Goal: Task Accomplishment & Management: Complete application form

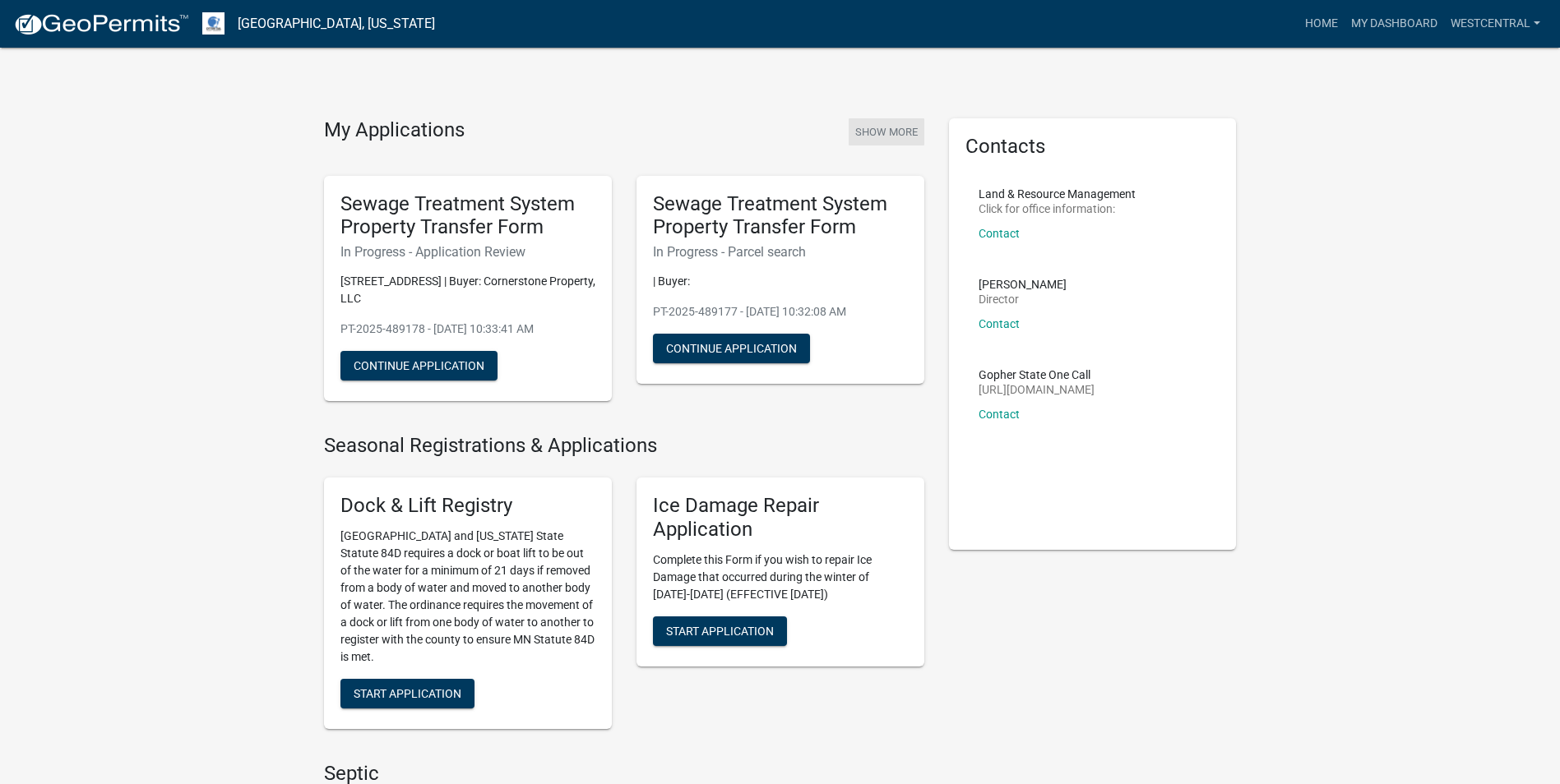
click at [872, 130] on button "Show More" at bounding box center [886, 132] width 75 height 28
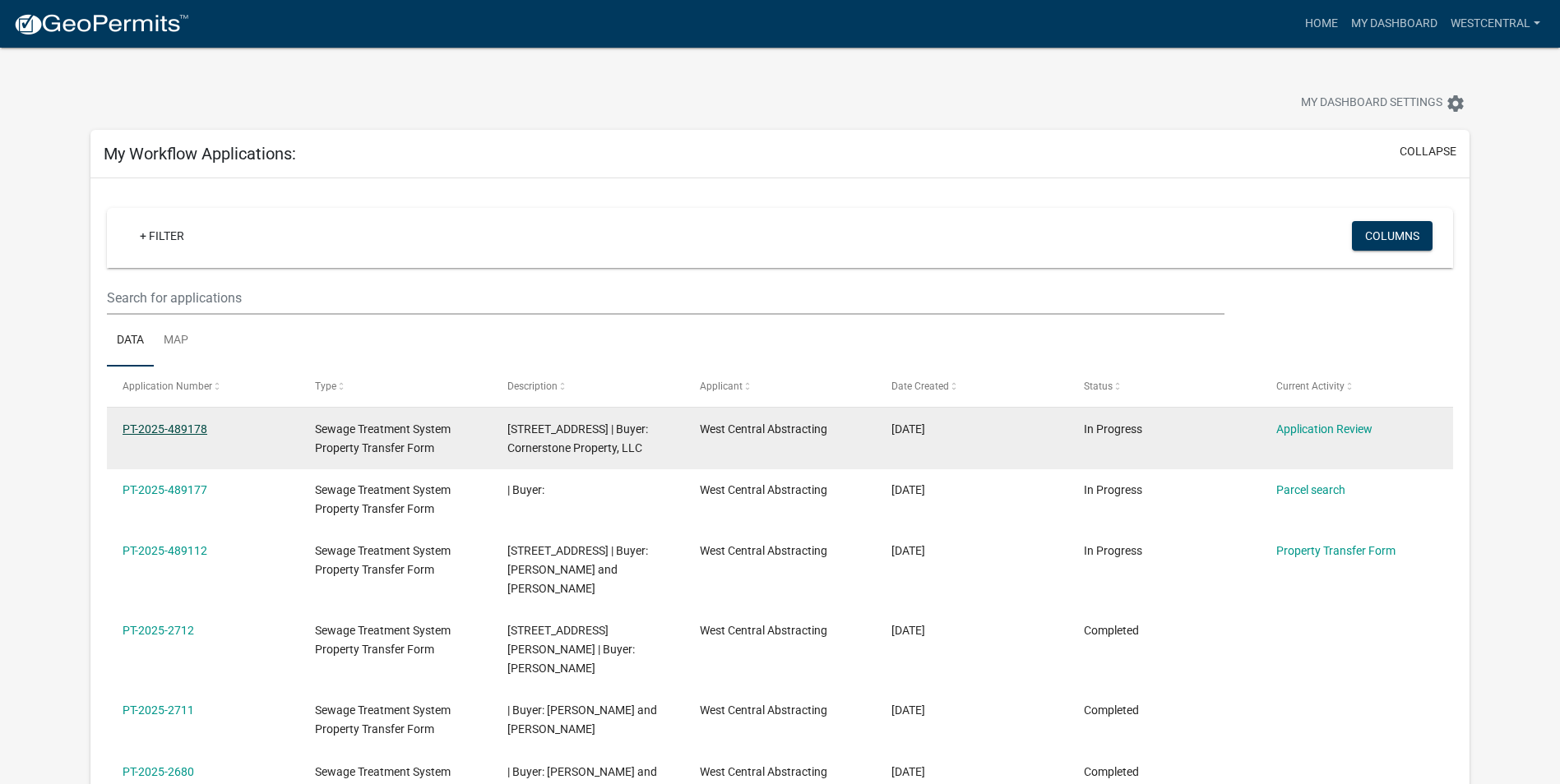
click at [171, 425] on link "PT-2025-489178" at bounding box center [165, 429] width 84 height 13
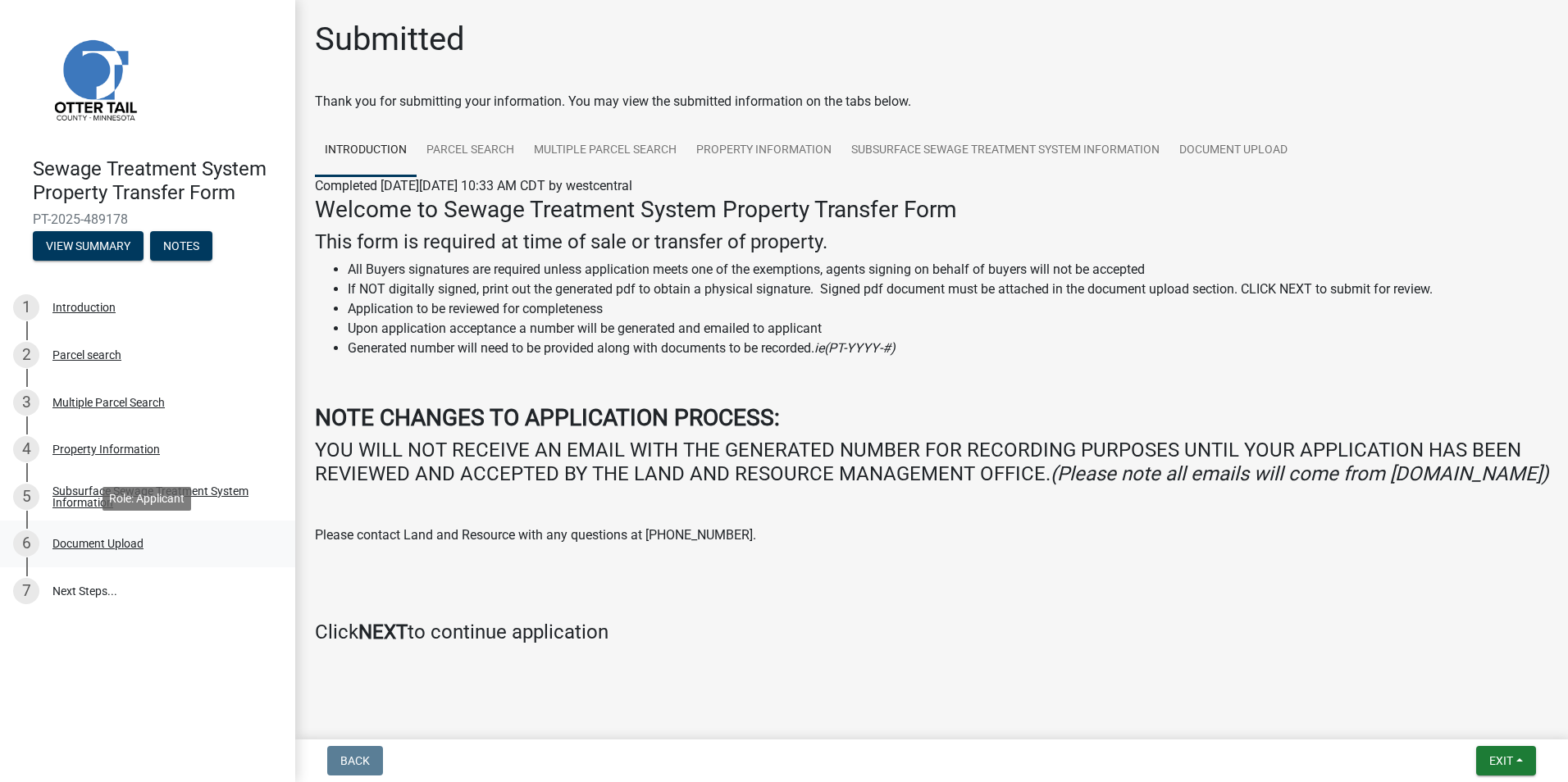
click at [89, 538] on div "Document Upload" at bounding box center [98, 543] width 91 height 12
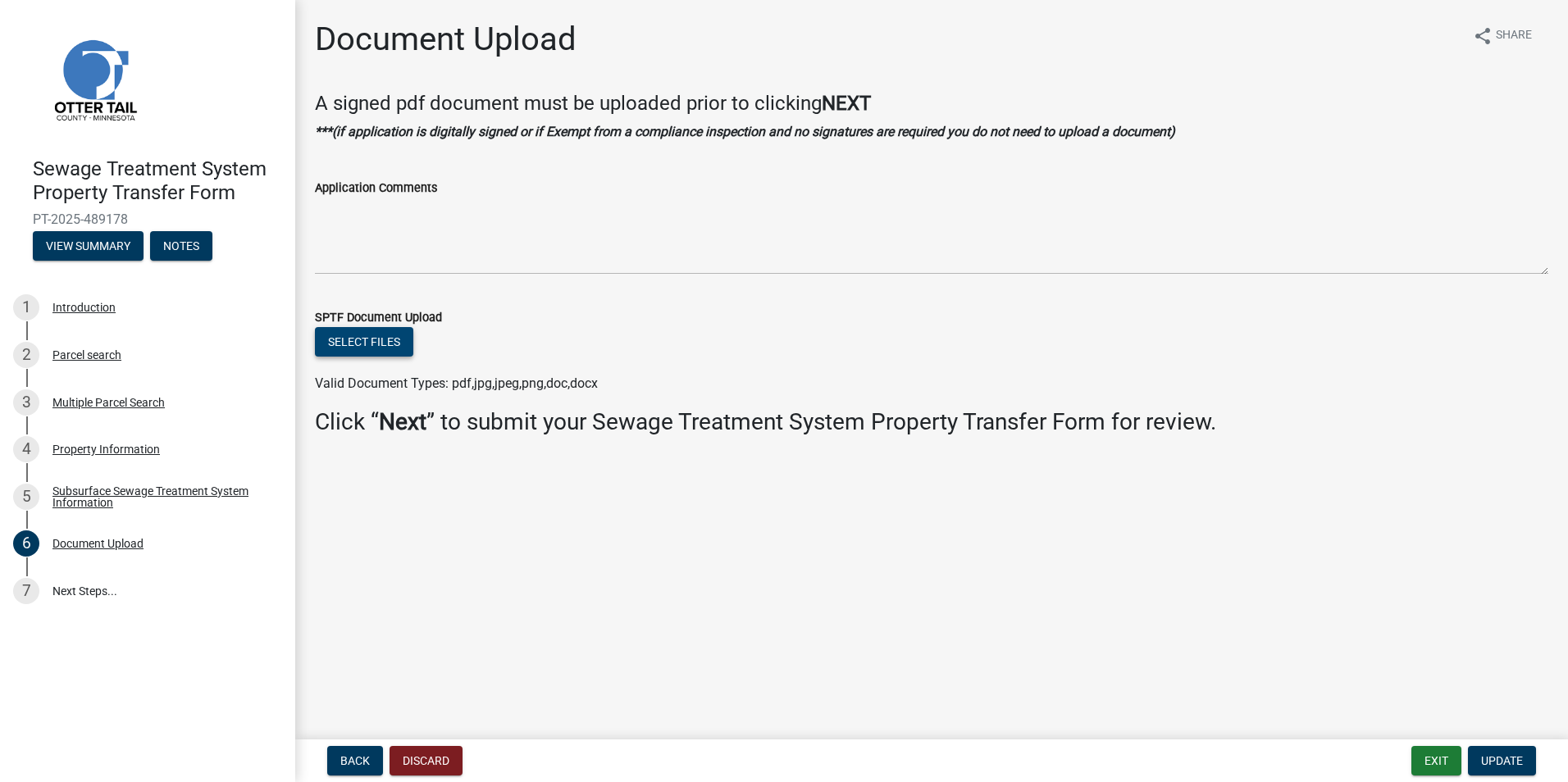
click at [351, 334] on button "Select files" at bounding box center [364, 342] width 99 height 29
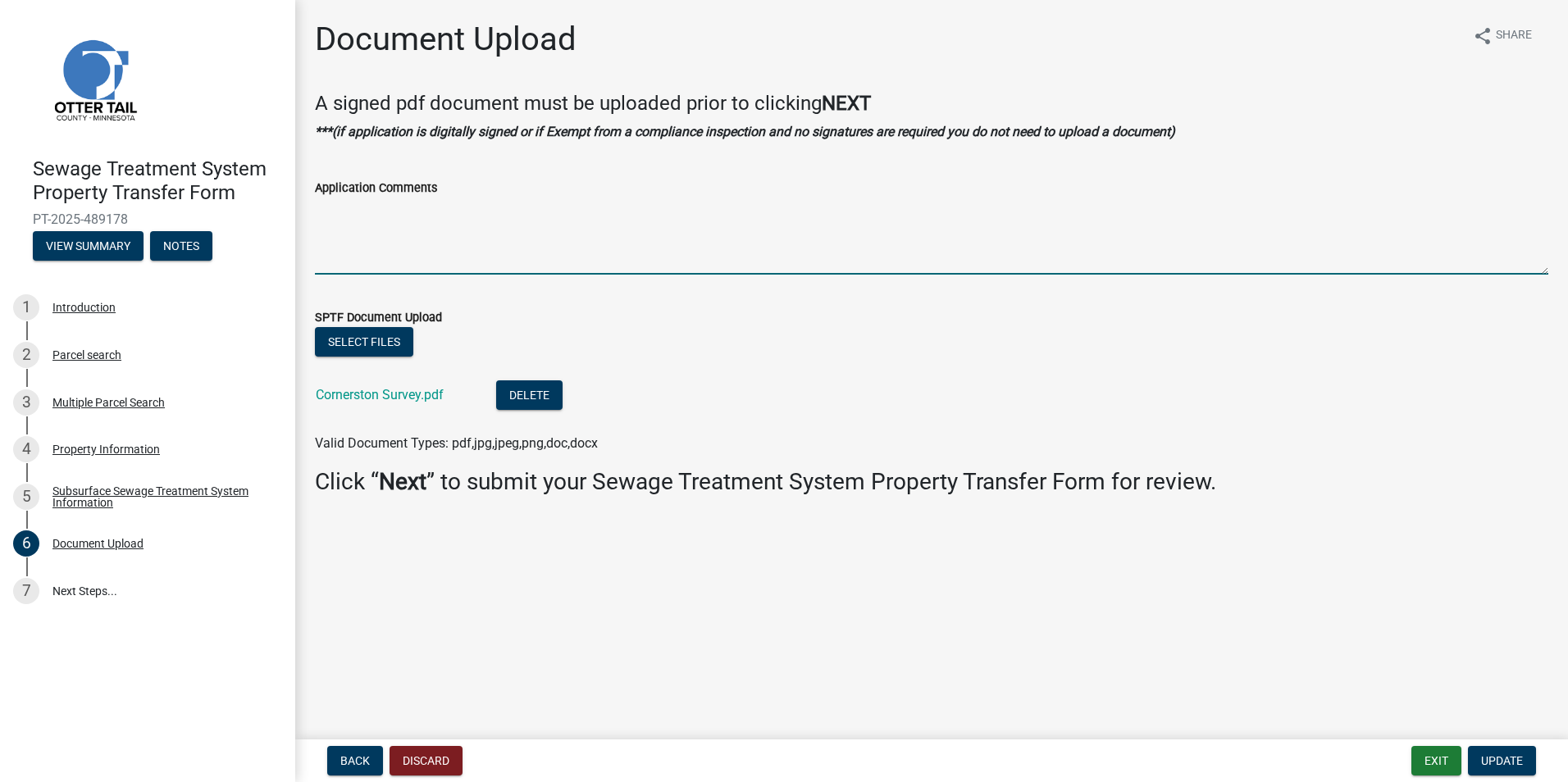
click at [324, 256] on textarea "Application Comments" at bounding box center [931, 236] width 1233 height 77
type textarea "Please see attached survey and description"
click at [1488, 760] on span "Update" at bounding box center [1501, 761] width 42 height 13
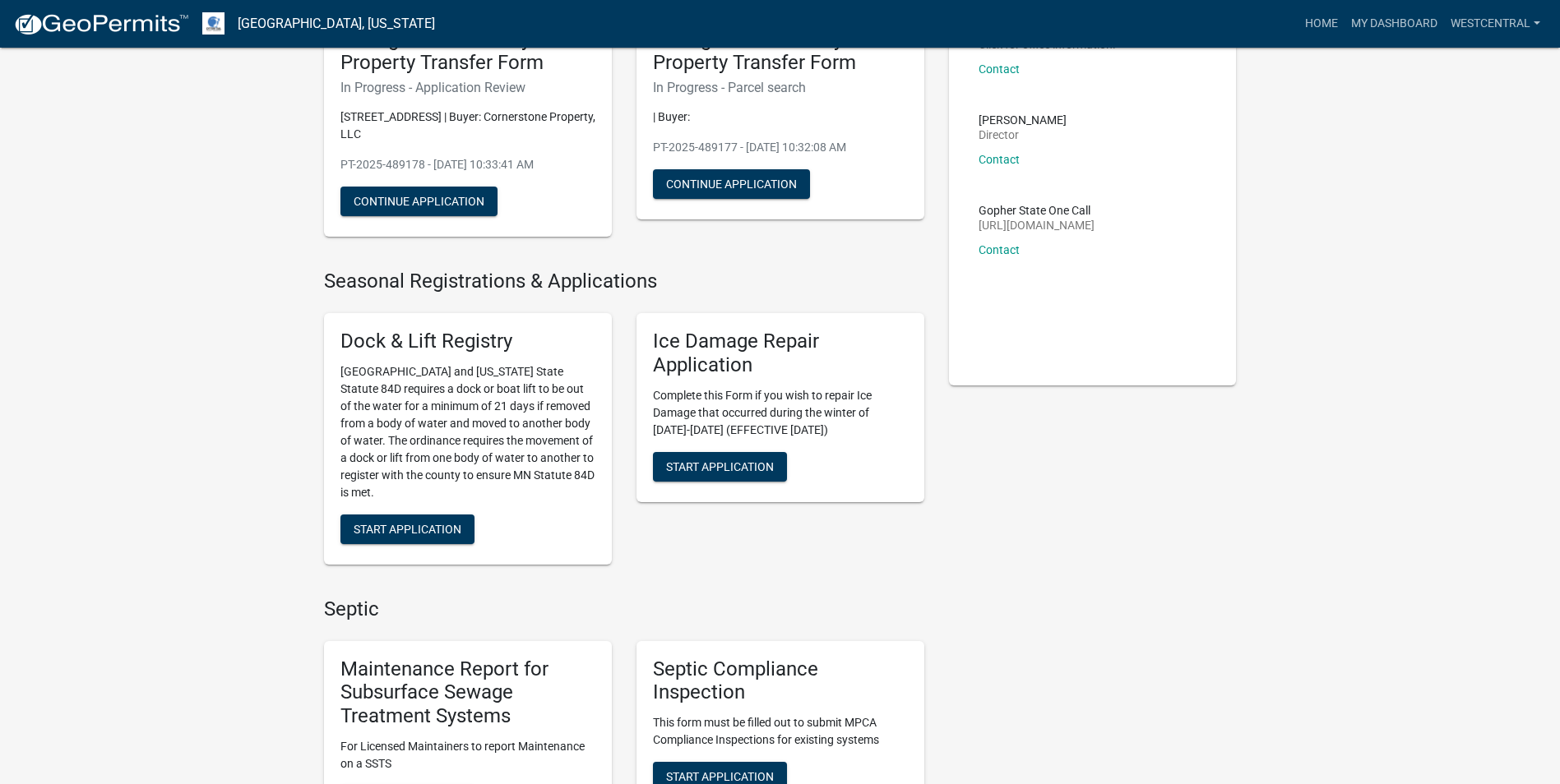
scroll to position [411, 0]
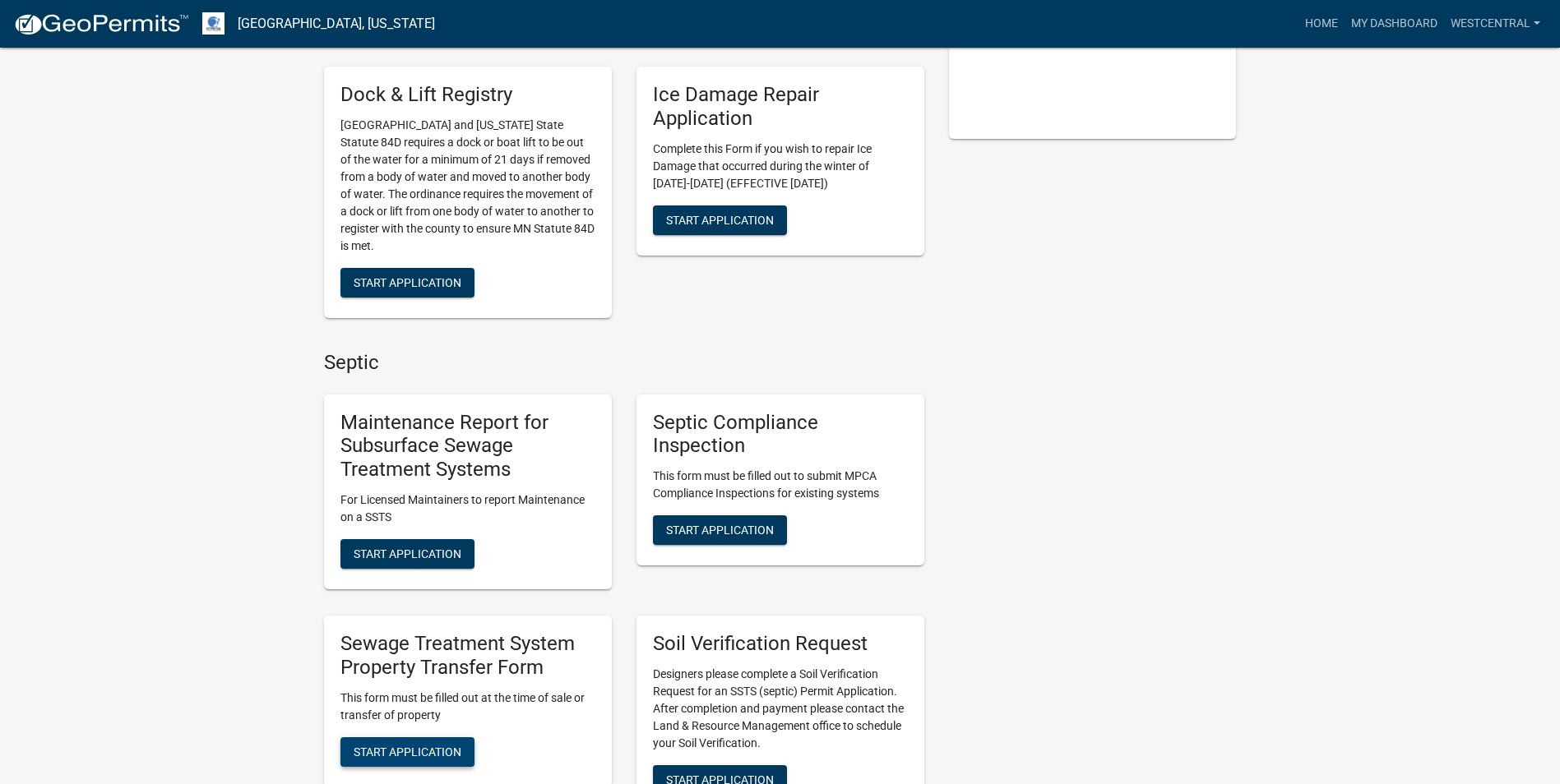
click at [412, 745] on span "Start Application" at bounding box center [407, 751] width 107 height 13
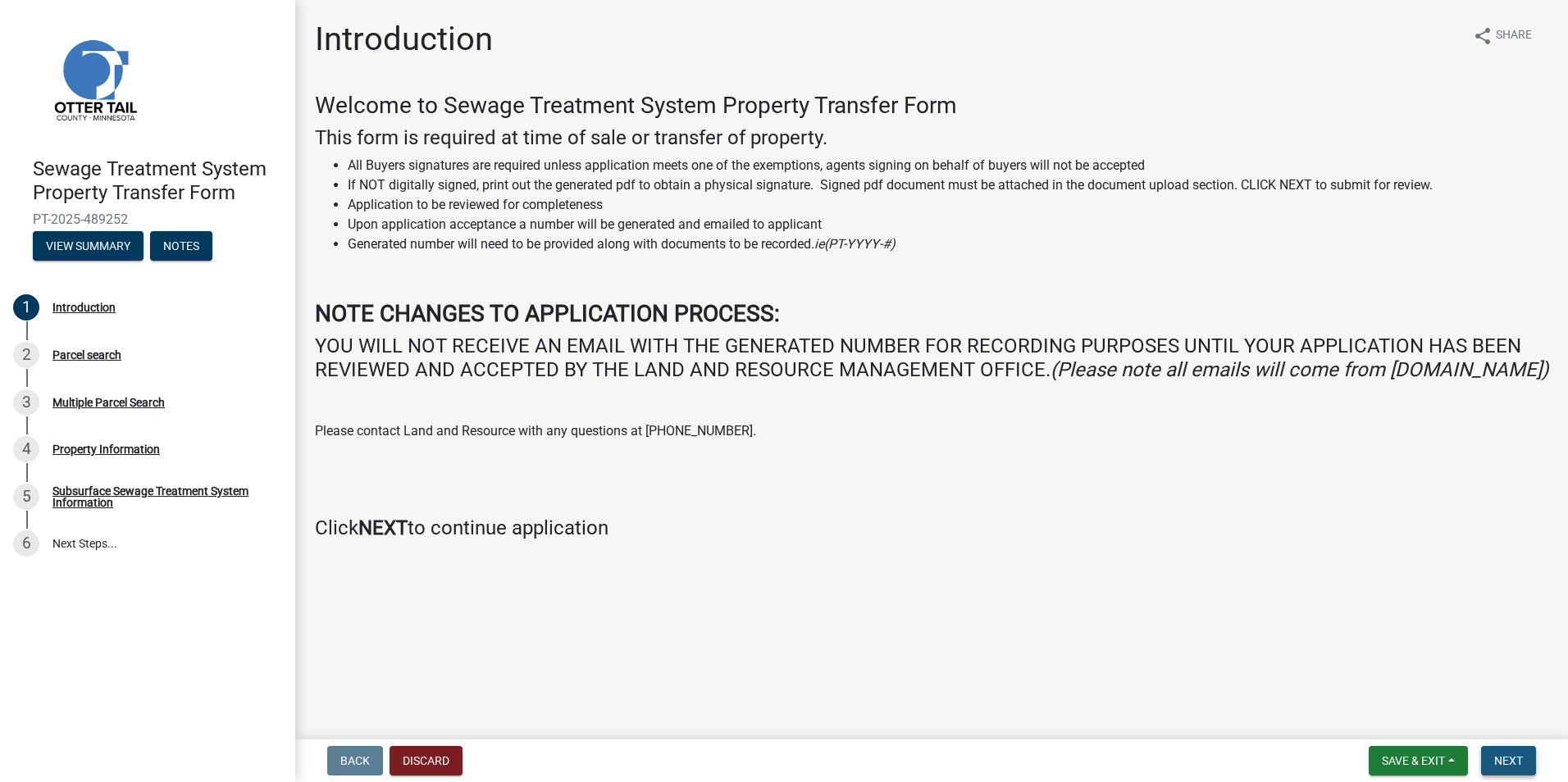
click at [1526, 760] on button "Next" at bounding box center [1508, 761] width 55 height 29
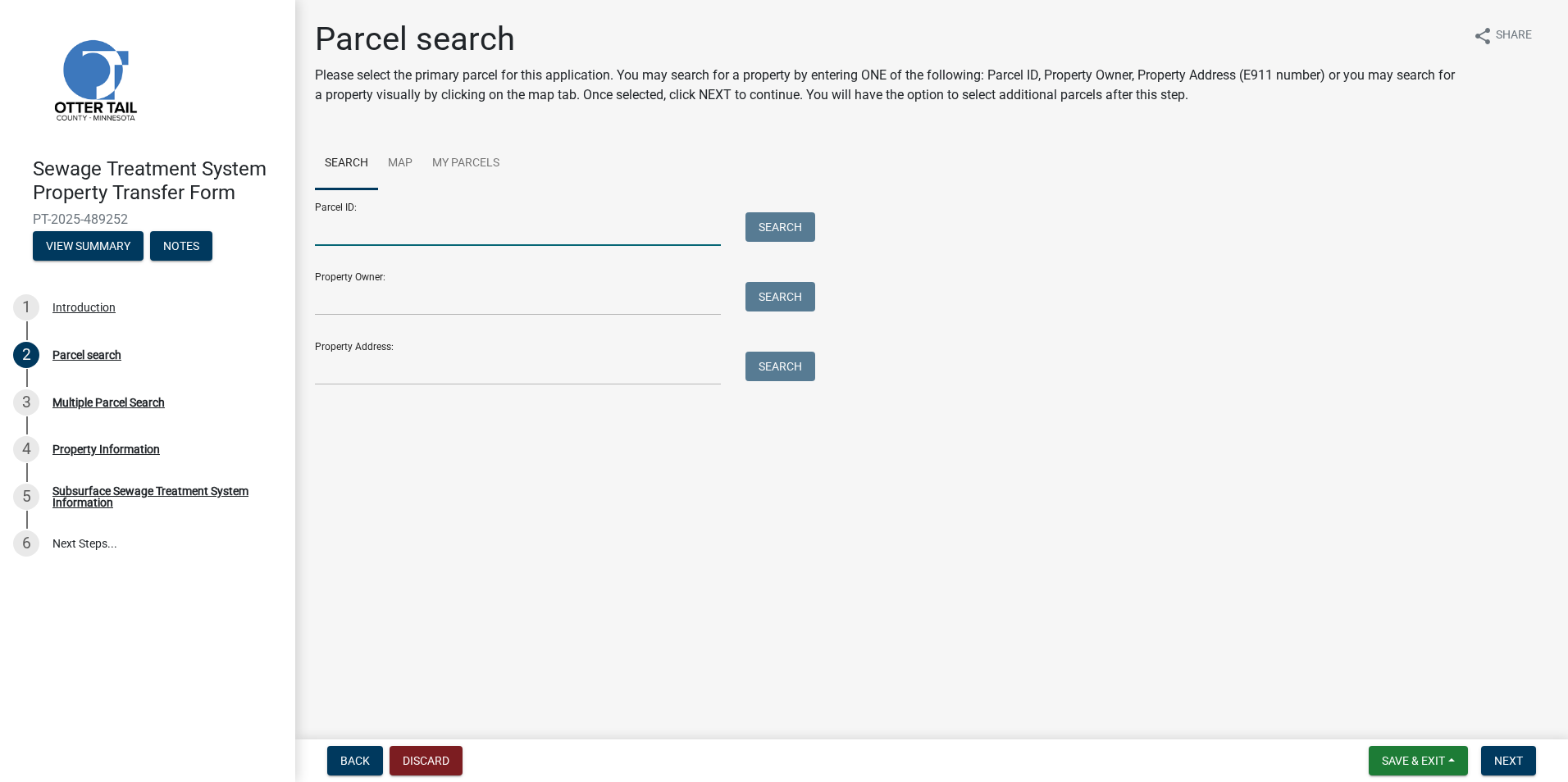
drag, startPoint x: 353, startPoint y: 231, endPoint x: 357, endPoint y: 240, distance: 9.8
click at [353, 231] on input "Parcel ID:" at bounding box center [517, 229] width 406 height 34
paste input "16000010005002"
type input "16000010005002"
click at [788, 226] on button "Search" at bounding box center [780, 227] width 69 height 29
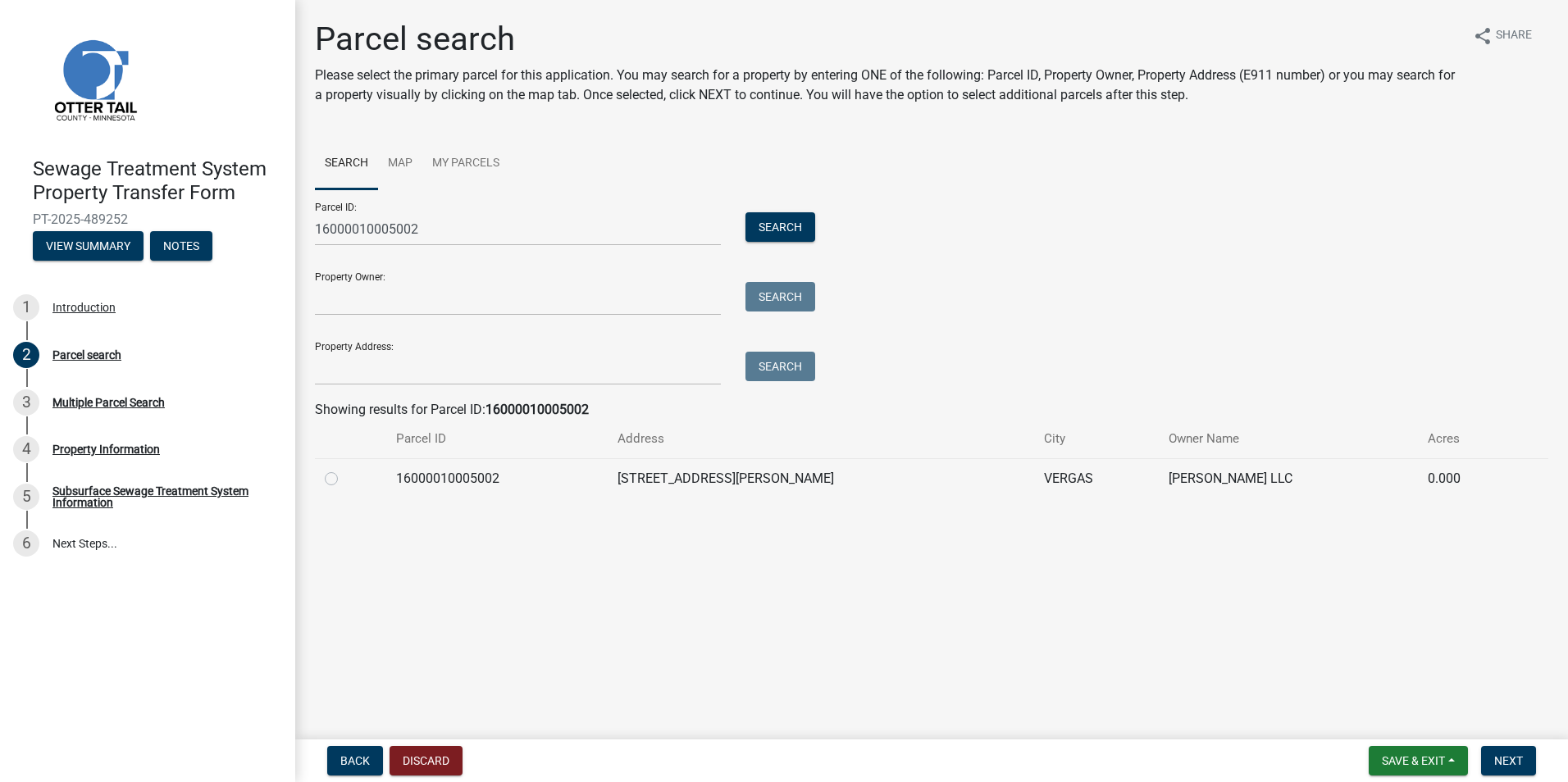
drag, startPoint x: 329, startPoint y: 482, endPoint x: 467, endPoint y: 560, distance: 158.5
click at [345, 469] on label at bounding box center [345, 469] width 0 height 0
click at [345, 480] on input "radio" at bounding box center [350, 475] width 11 height 11
radio input "true"
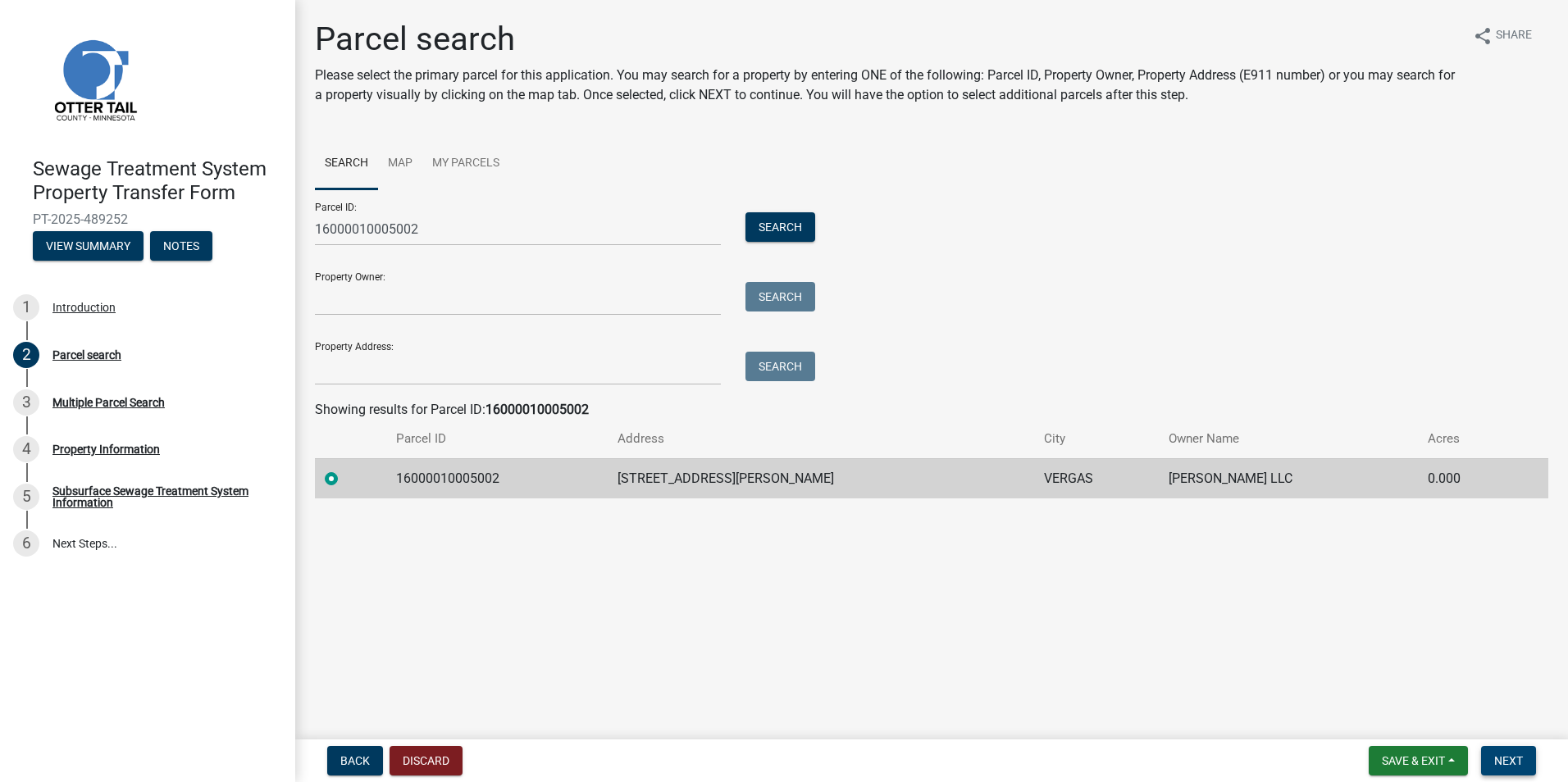
click at [1512, 758] on span "Next" at bounding box center [1508, 761] width 28 height 13
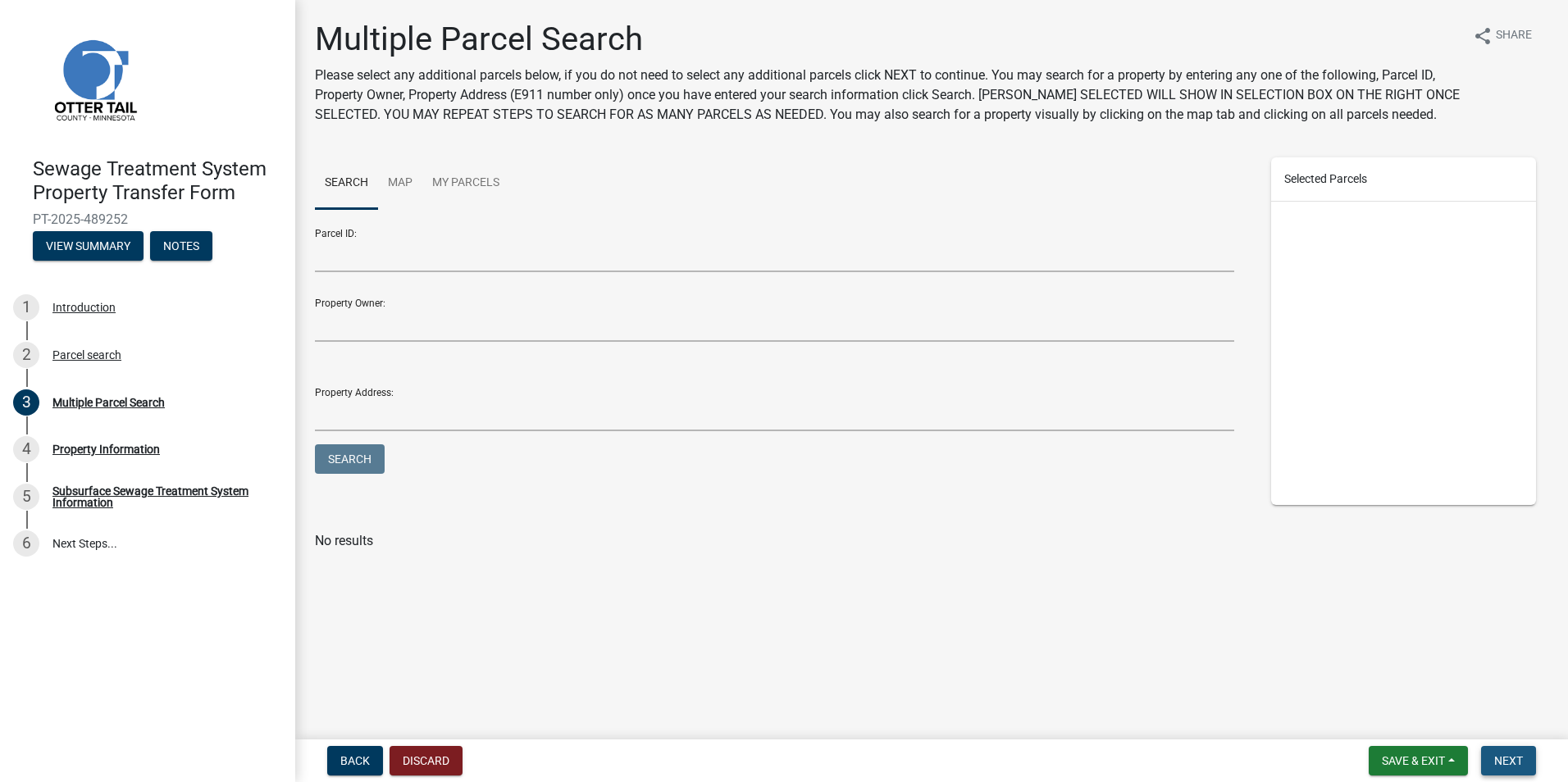
click at [1501, 760] on span "Next" at bounding box center [1508, 761] width 28 height 13
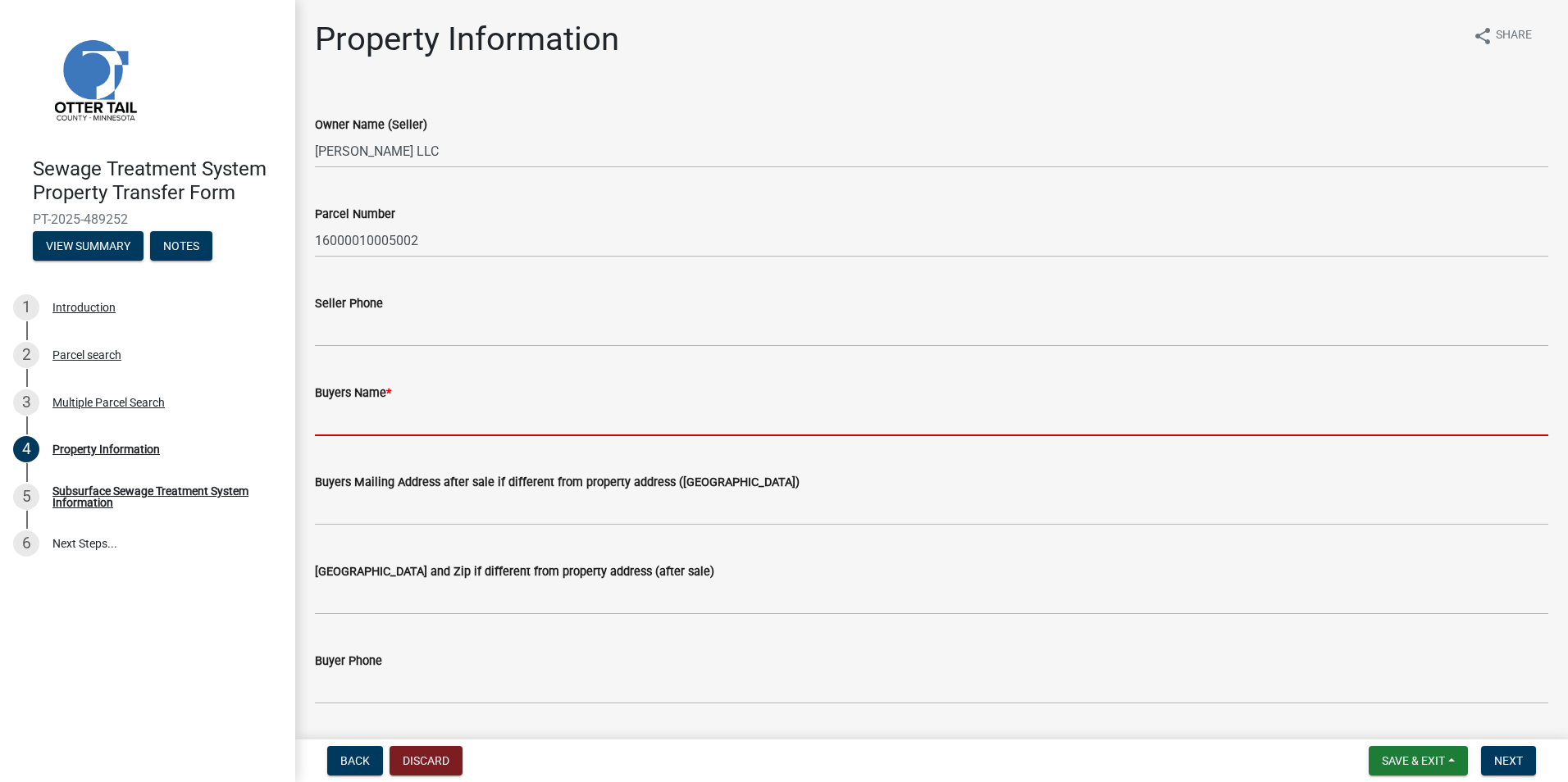
drag, startPoint x: 357, startPoint y: 429, endPoint x: 407, endPoint y: 430, distance: 50.0
click at [357, 429] on input "Buyers Name *" at bounding box center [931, 419] width 1233 height 34
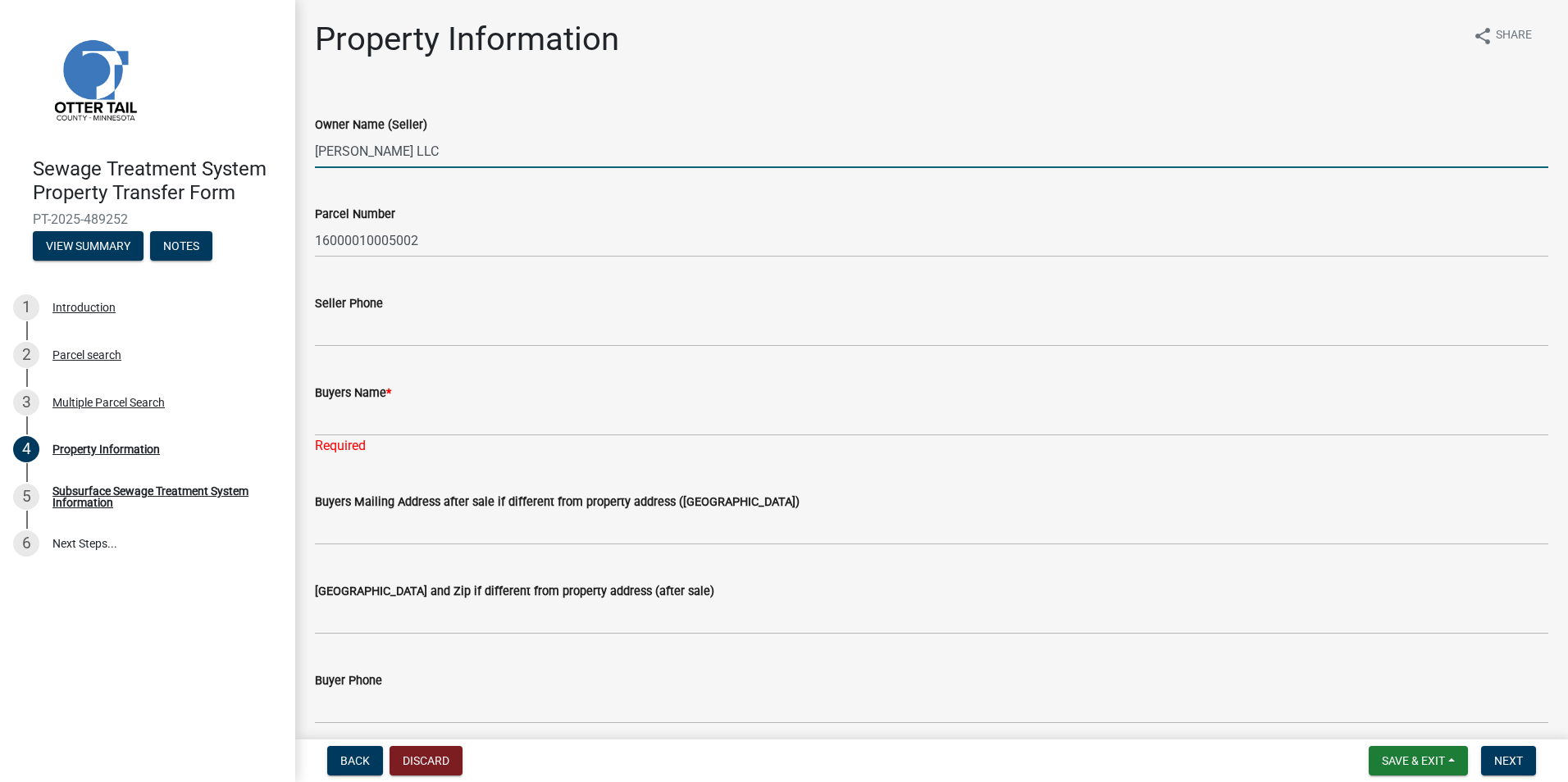
drag, startPoint x: 443, startPoint y: 150, endPoint x: 292, endPoint y: 156, distance: 151.1
click at [293, 156] on div "Sewage Treatment System Property Transfer Form PT-2025-489252 View Summary Note…" at bounding box center [784, 391] width 1568 height 782
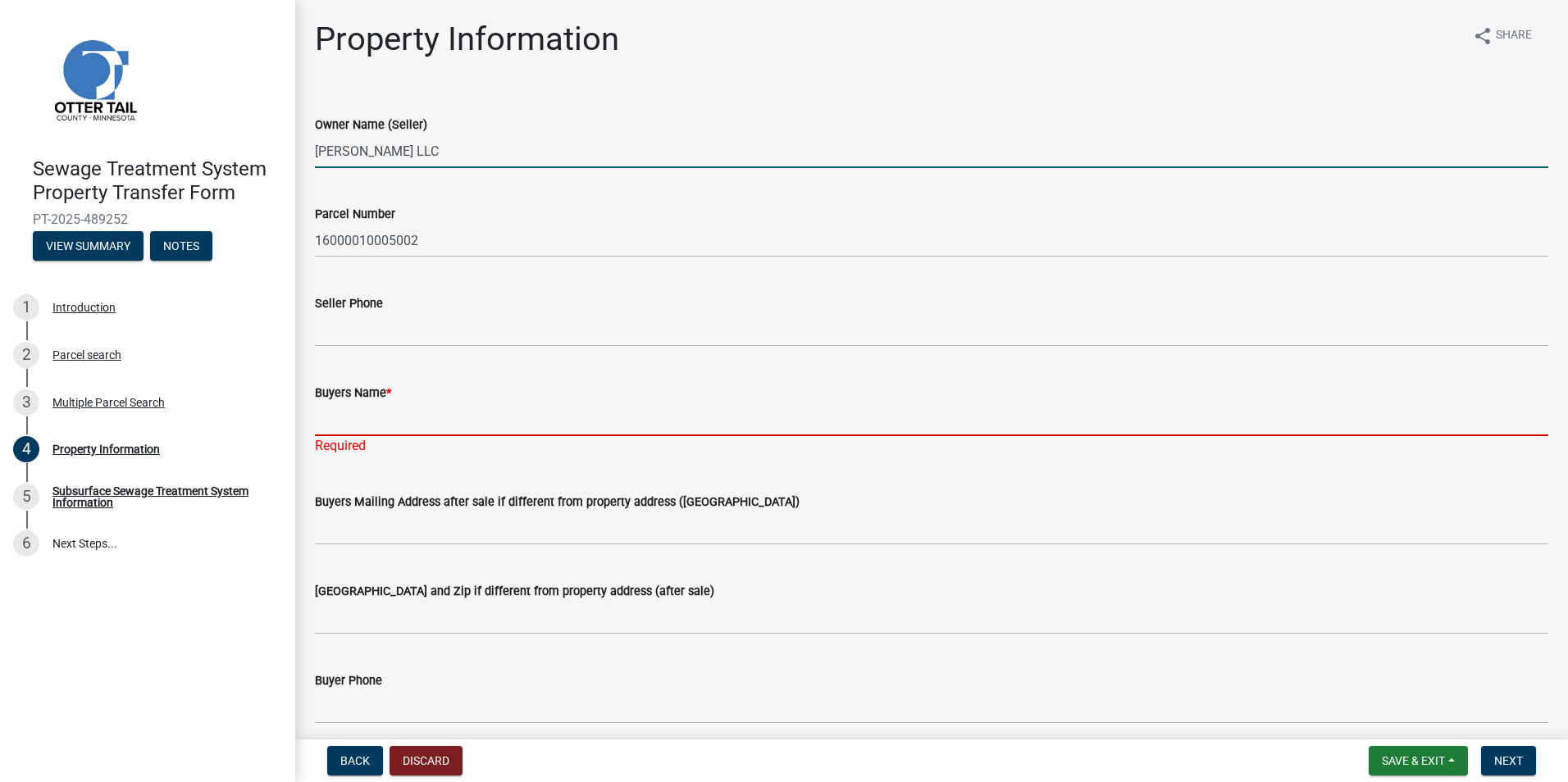
click at [329, 417] on input "Buyers Name *" at bounding box center [931, 419] width 1233 height 34
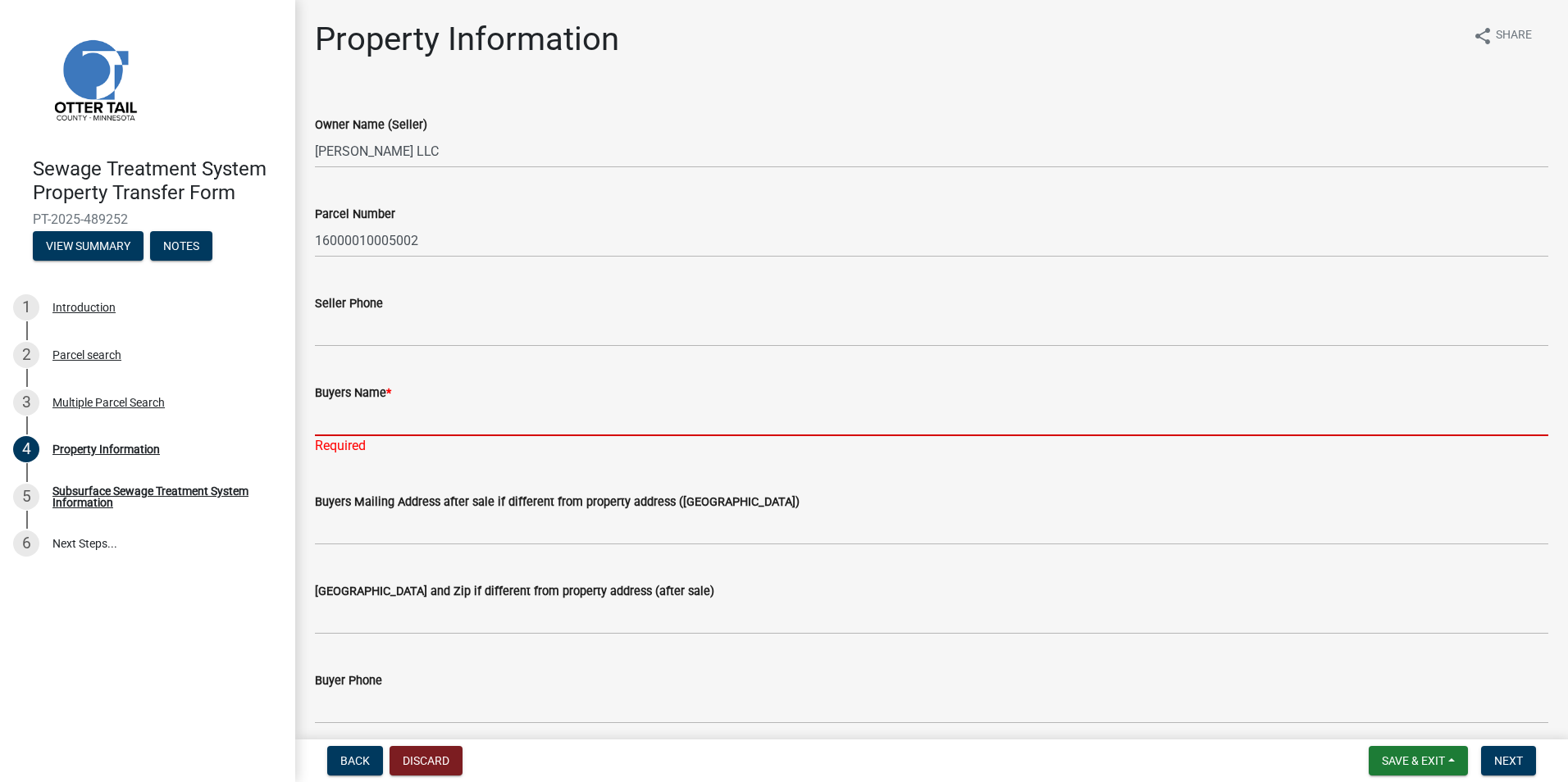
paste input "[PERSON_NAME] LLC"
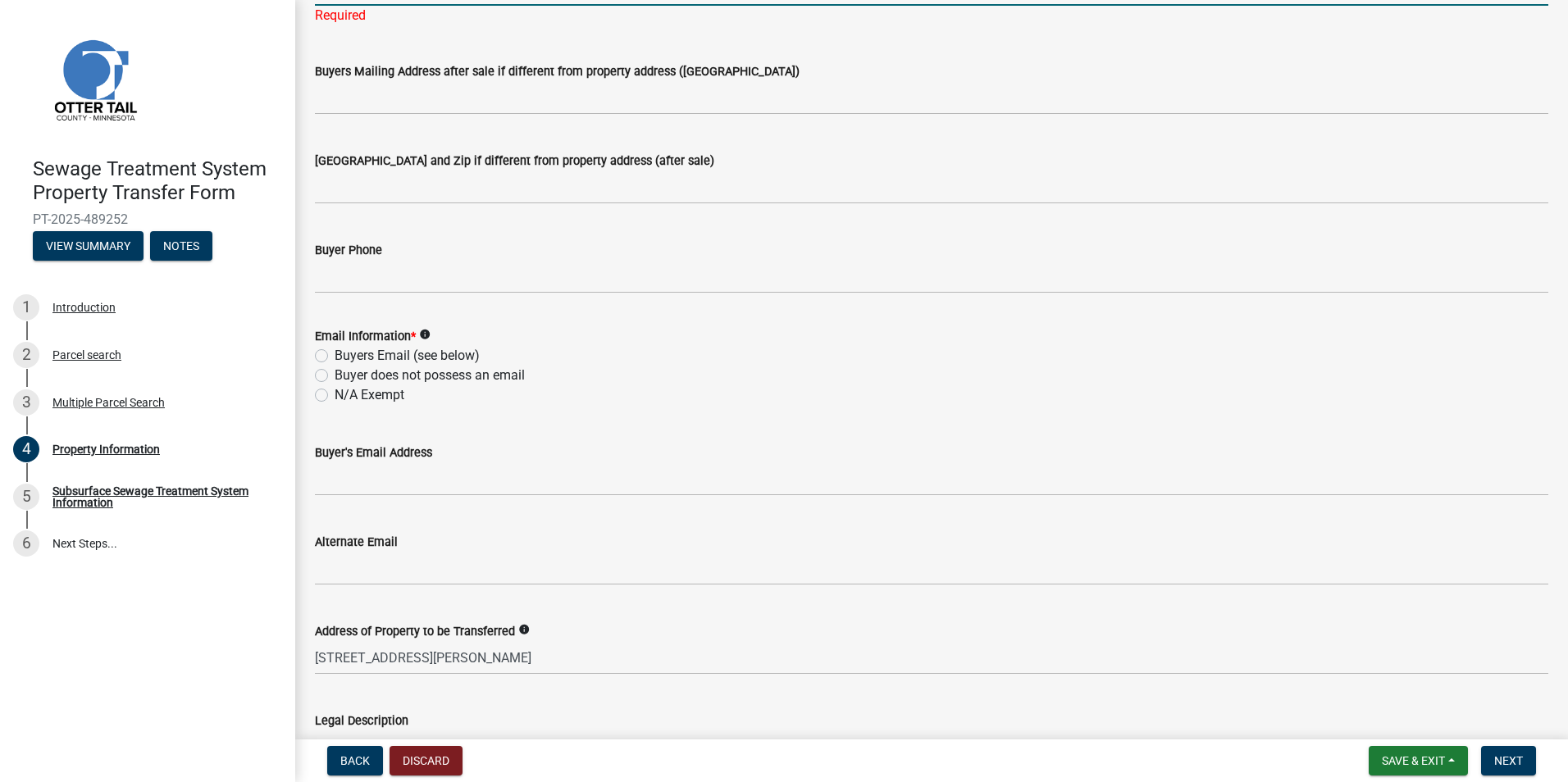
scroll to position [656, 0]
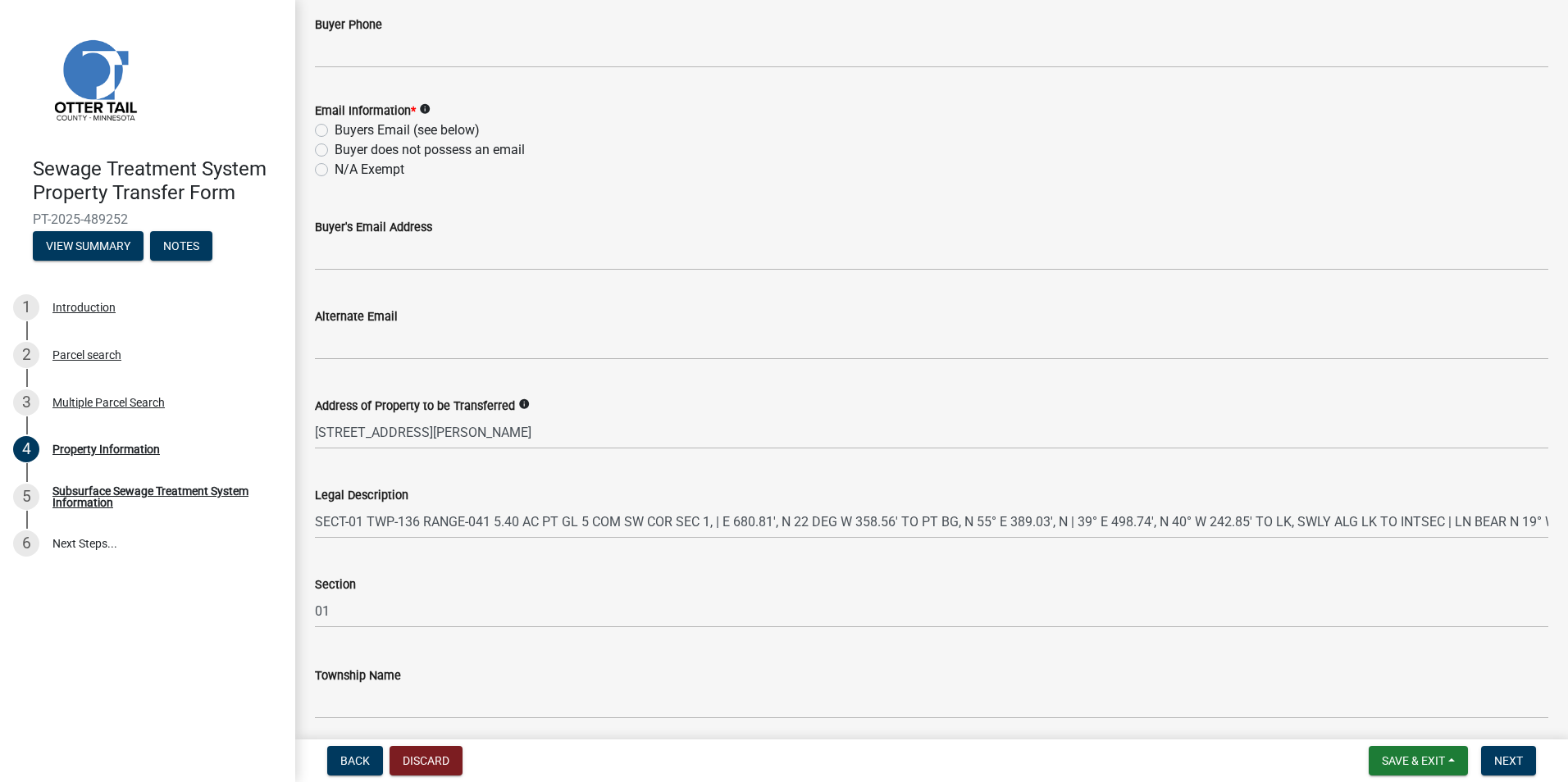
type input "[PERSON_NAME] LLC"
drag, startPoint x: 321, startPoint y: 167, endPoint x: 323, endPoint y: 182, distance: 15.1
click at [335, 172] on label "N/A Exempt" at bounding box center [369, 170] width 69 height 20
click at [335, 171] on input "N/A Exempt" at bounding box center [340, 166] width 11 height 11
radio input "true"
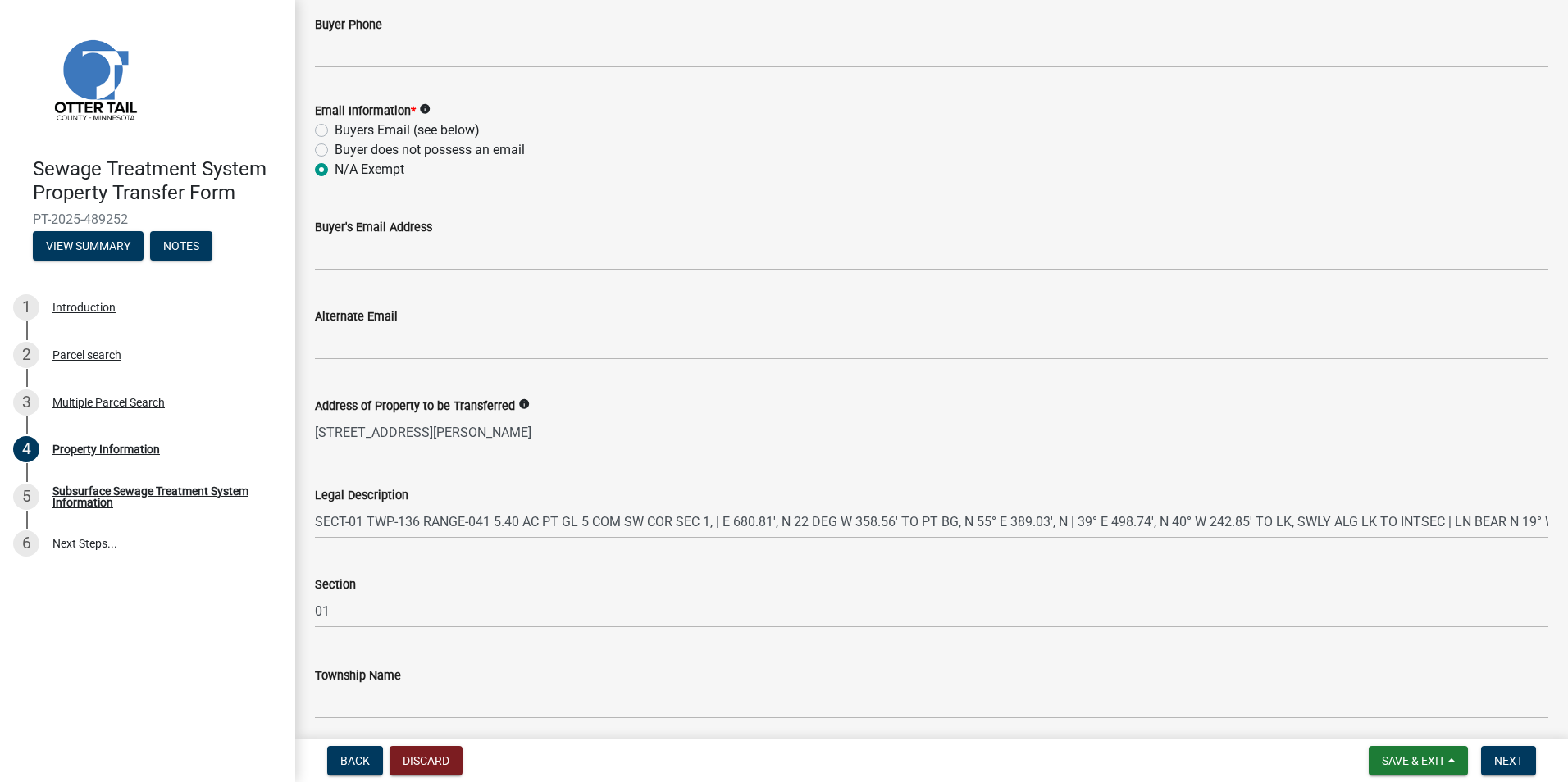
scroll to position [637, 0]
click at [1520, 751] on button "Next" at bounding box center [1508, 761] width 55 height 29
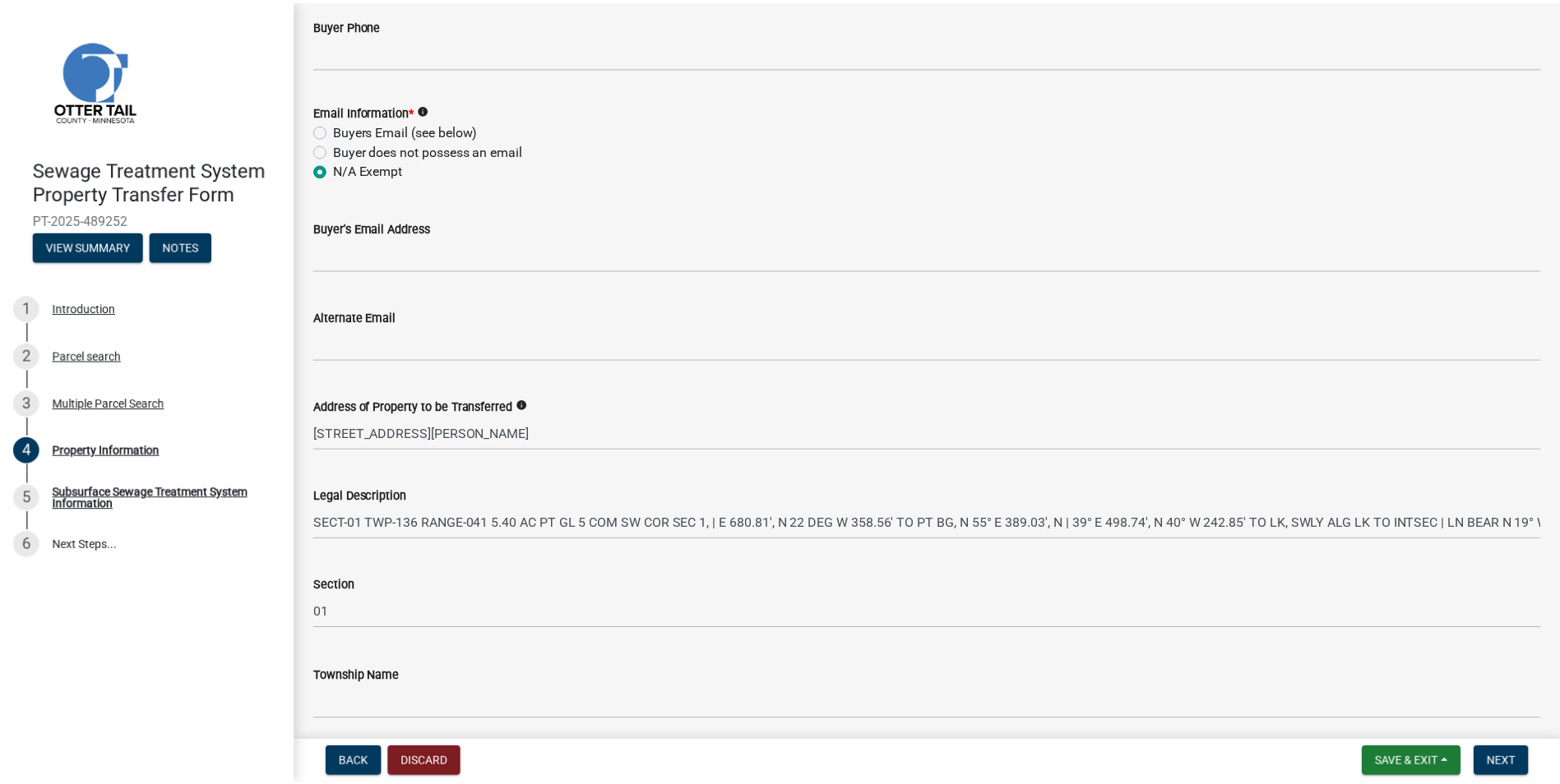
scroll to position [0, 0]
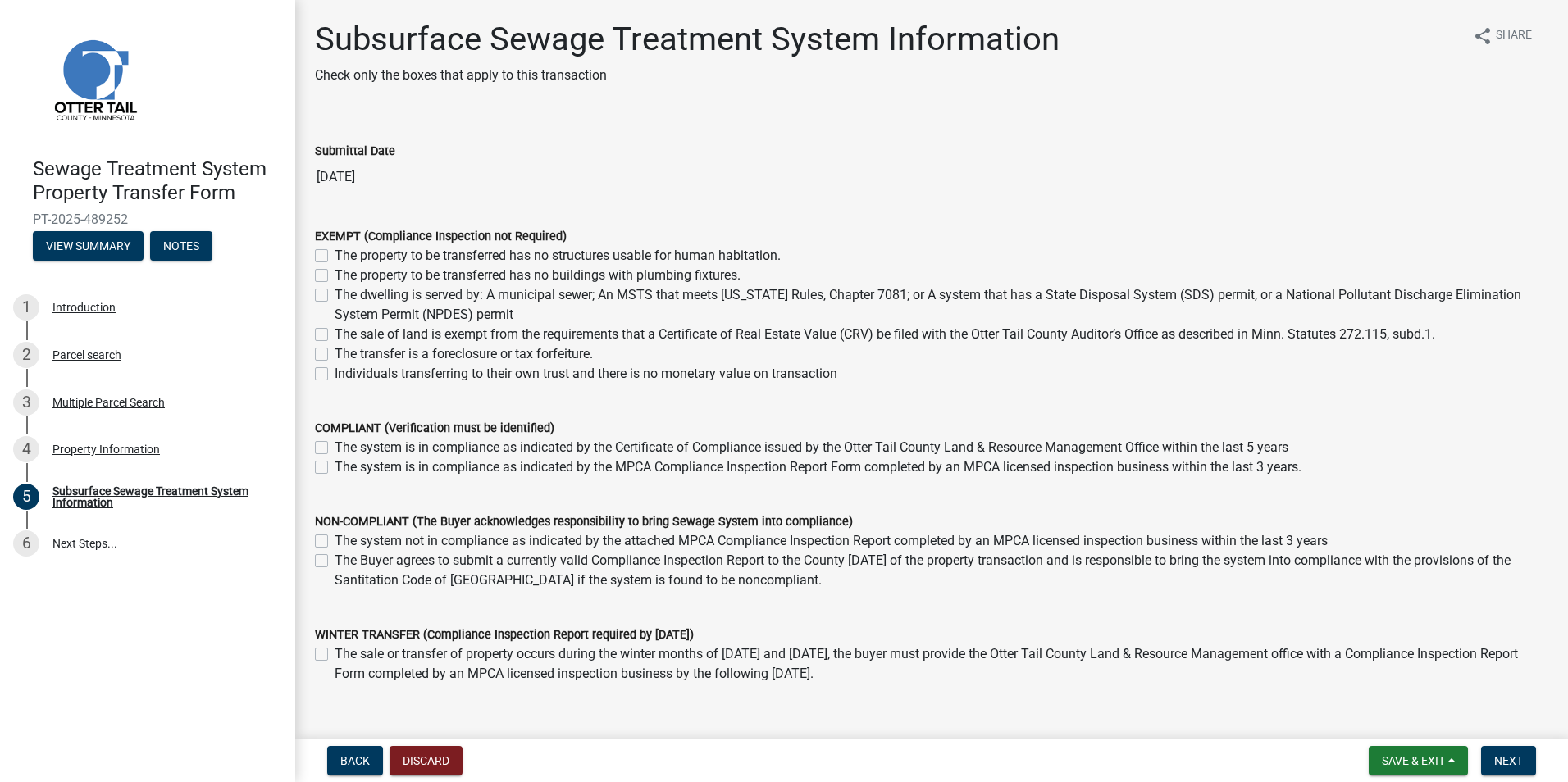
click at [335, 332] on label "The sale of land is exempt from the requirements that a Certificate of Real Est…" at bounding box center [884, 335] width 1100 height 20
click at [335, 332] on input "The sale of land is exempt from the requirements that a Certificate of Real Est…" at bounding box center [340, 330] width 11 height 11
checkbox input "true"
checkbox input "false"
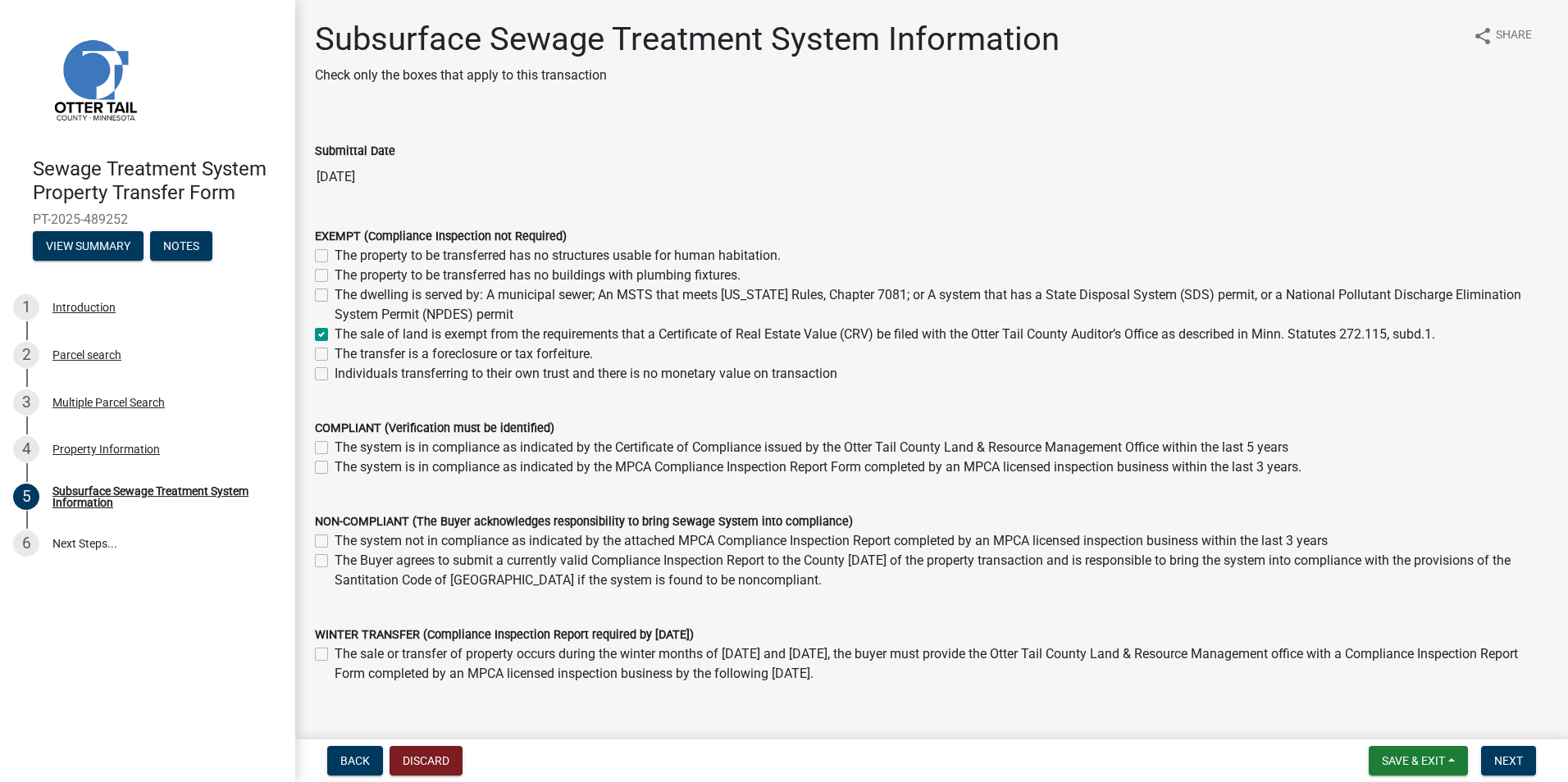
checkbox input "false"
checkbox input "true"
checkbox input "false"
click at [1520, 760] on span "Next" at bounding box center [1508, 761] width 28 height 13
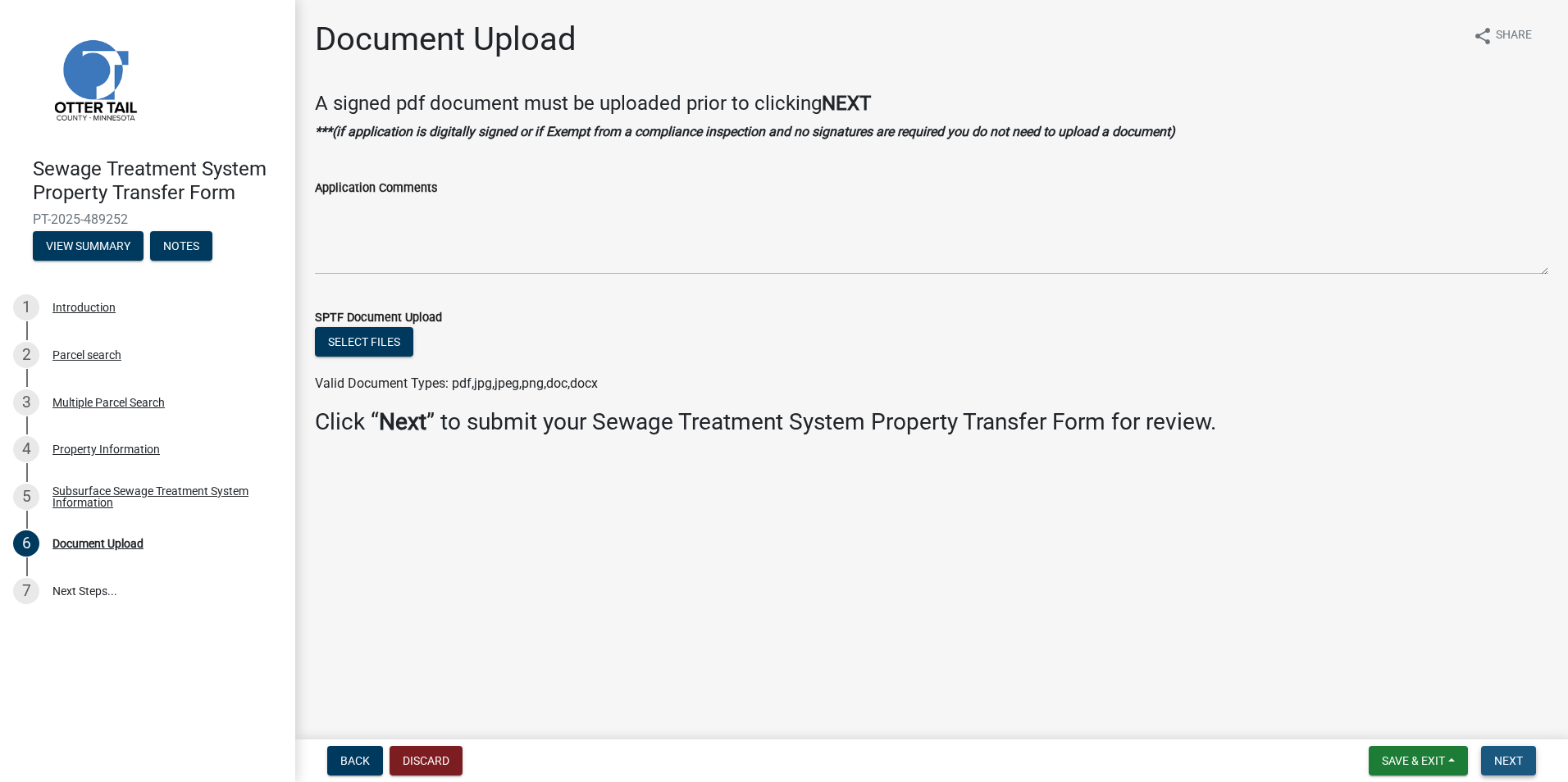
click at [1497, 758] on span "Next" at bounding box center [1508, 761] width 28 height 13
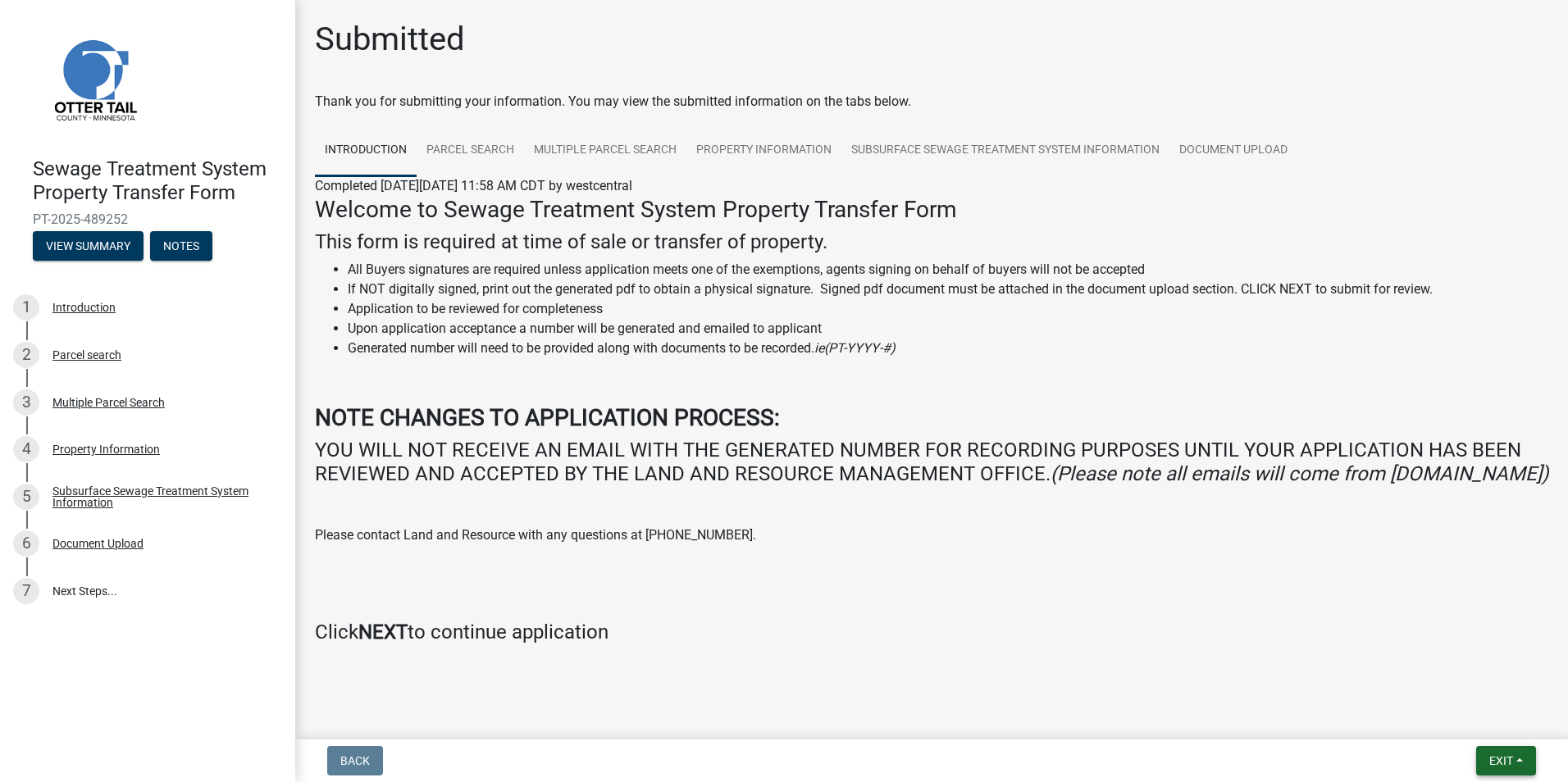
click at [1502, 756] on span "Exit" at bounding box center [1500, 761] width 24 height 13
click at [1477, 722] on button "Save & Exit" at bounding box center [1469, 718] width 131 height 39
